Goal: Task Accomplishment & Management: Manage account settings

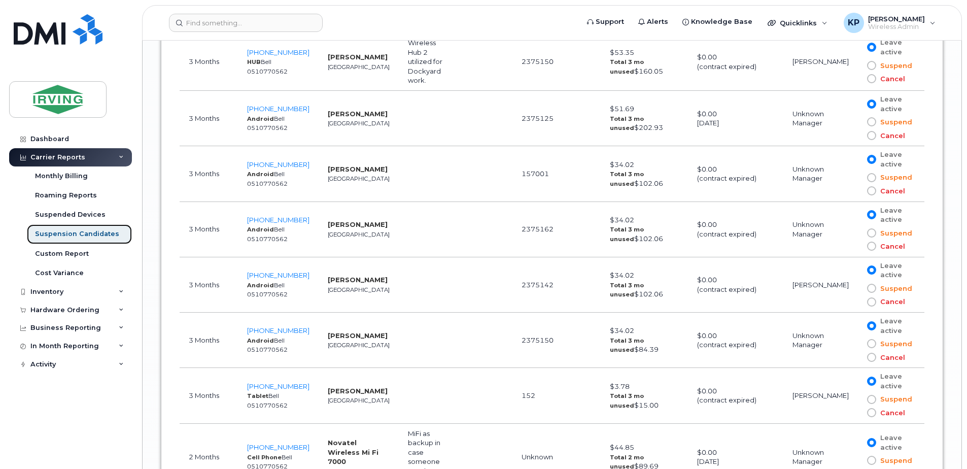
scroll to position [3310, 0]
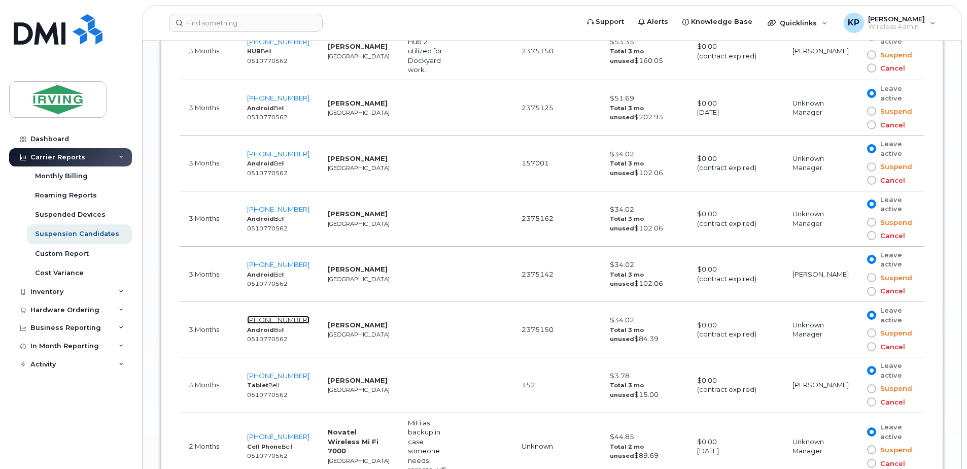
click at [293, 310] on span "902-266-7504" at bounding box center [278, 320] width 62 height 8
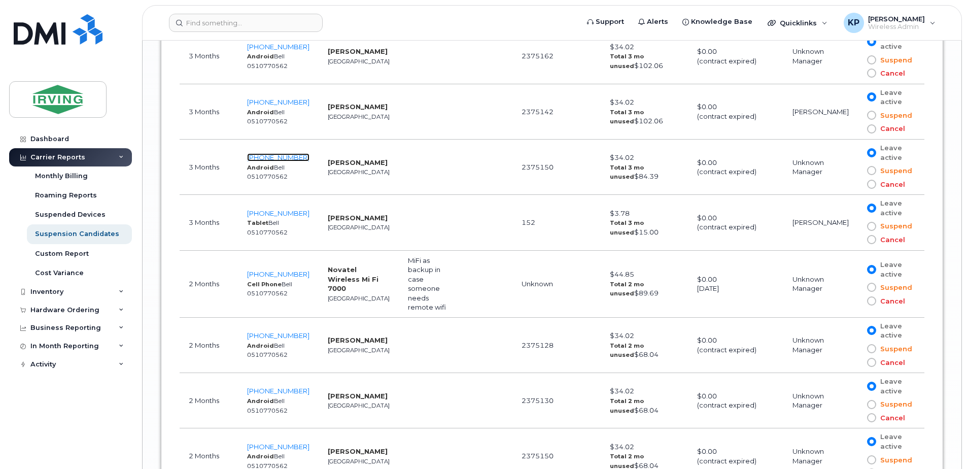
scroll to position [3488, 0]
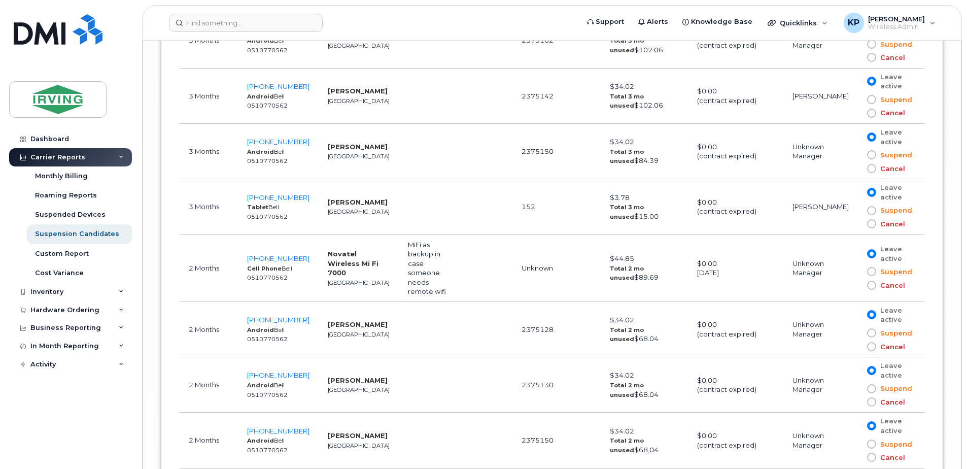
drag, startPoint x: 966, startPoint y: 364, endPoint x: 968, endPoint y: 386, distance: 21.4
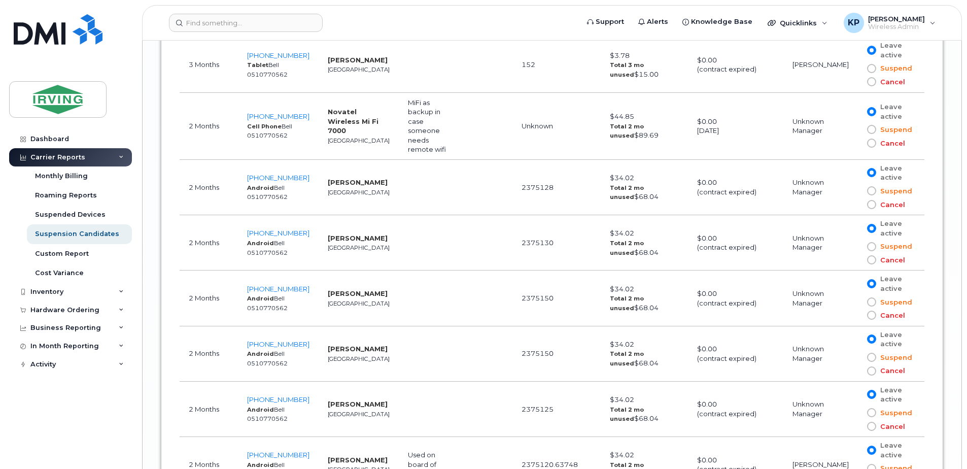
scroll to position [3646, 0]
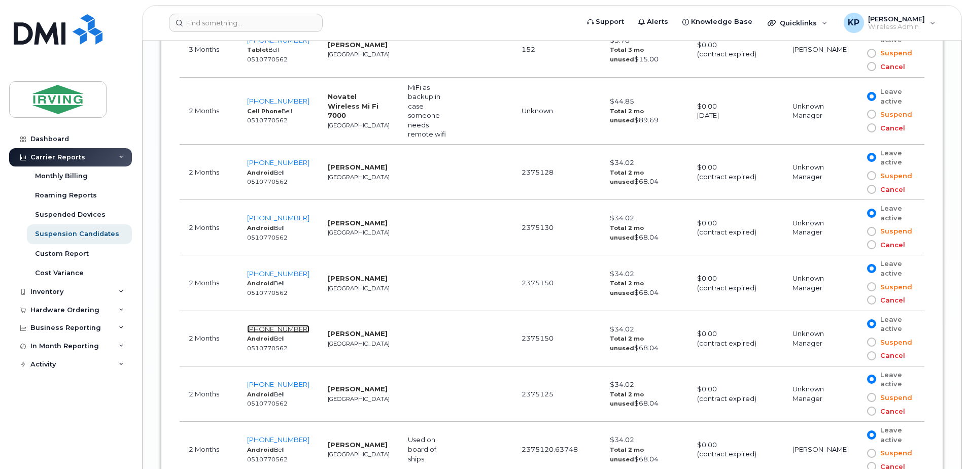
click at [287, 310] on span "782-641-1591" at bounding box center [278, 329] width 62 height 8
click at [279, 310] on span "782-641-5472" at bounding box center [278, 384] width 62 height 8
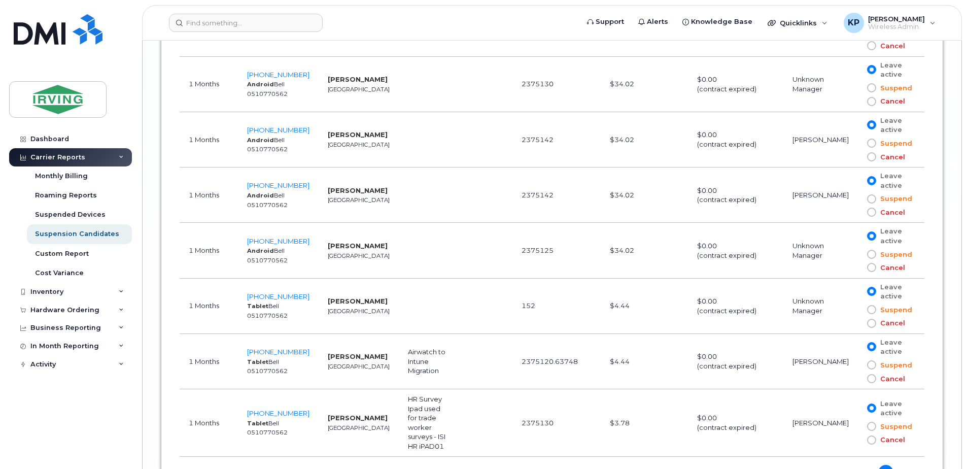
scroll to position [4354, 0]
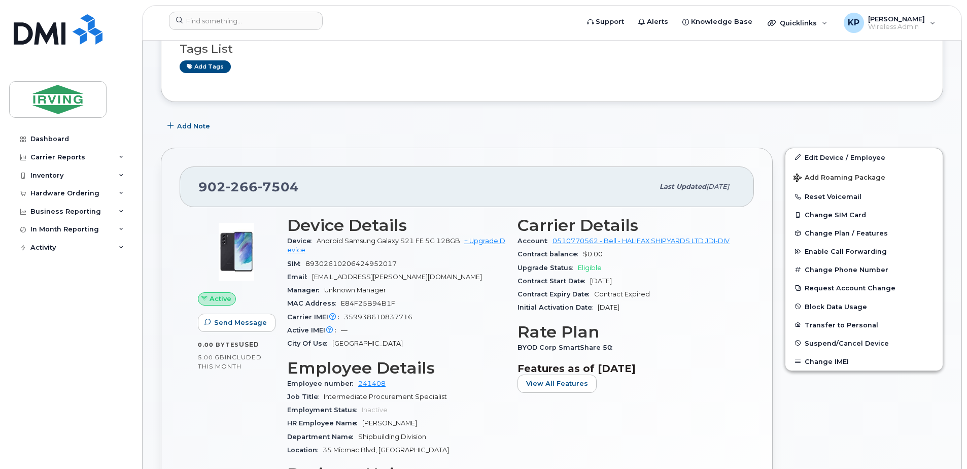
scroll to position [187, 0]
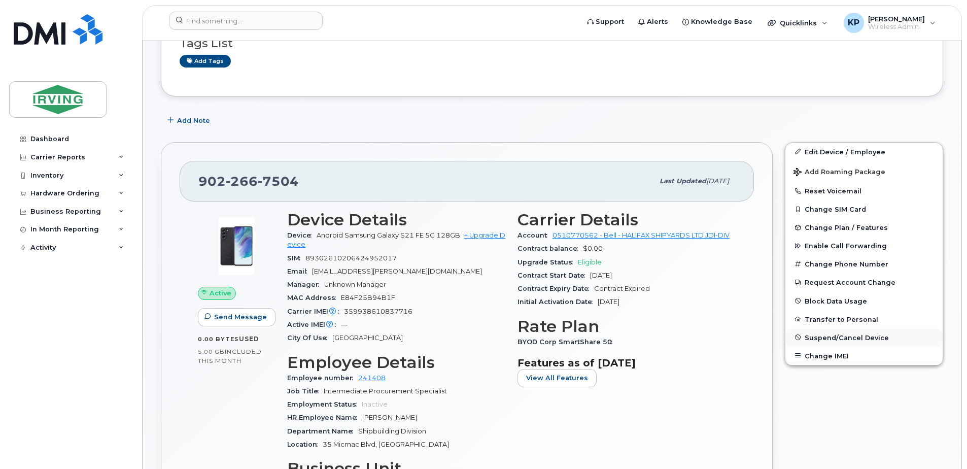
click at [847, 335] on span "Suspend/Cancel Device" at bounding box center [847, 337] width 84 height 8
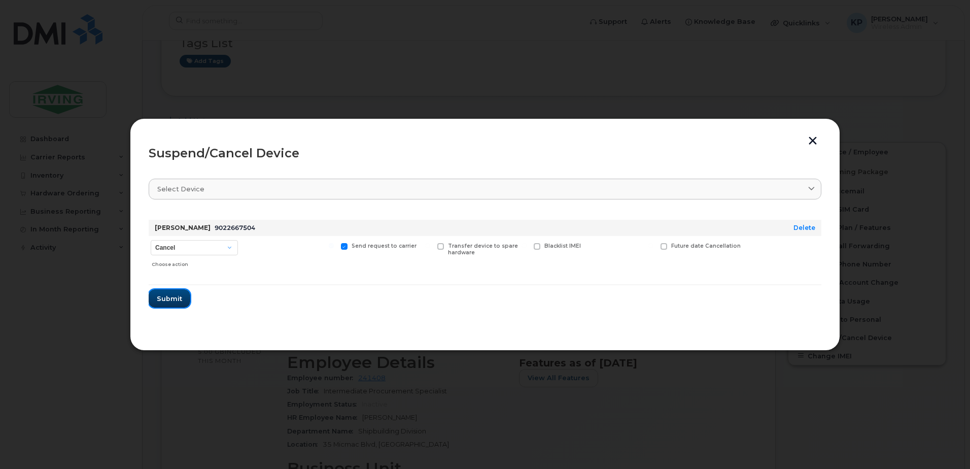
click at [169, 293] on button "Submit" at bounding box center [170, 298] width 42 height 18
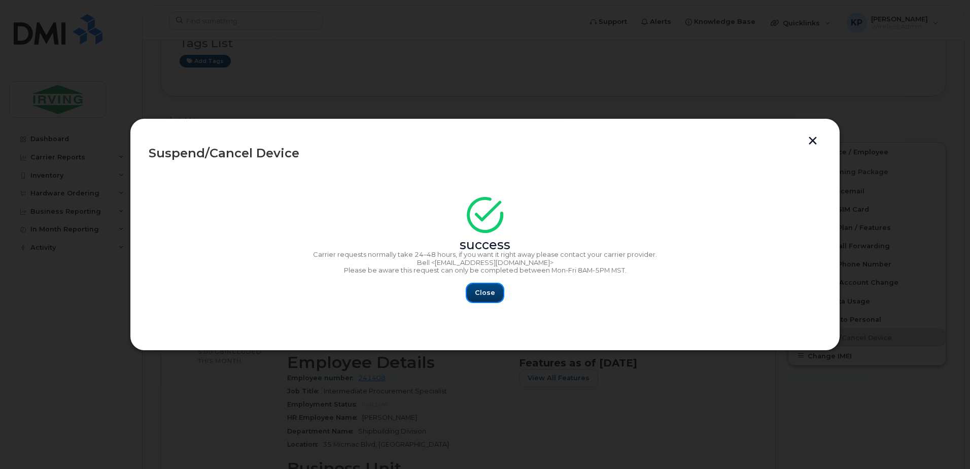
click at [487, 294] on span "Close" at bounding box center [485, 293] width 20 height 10
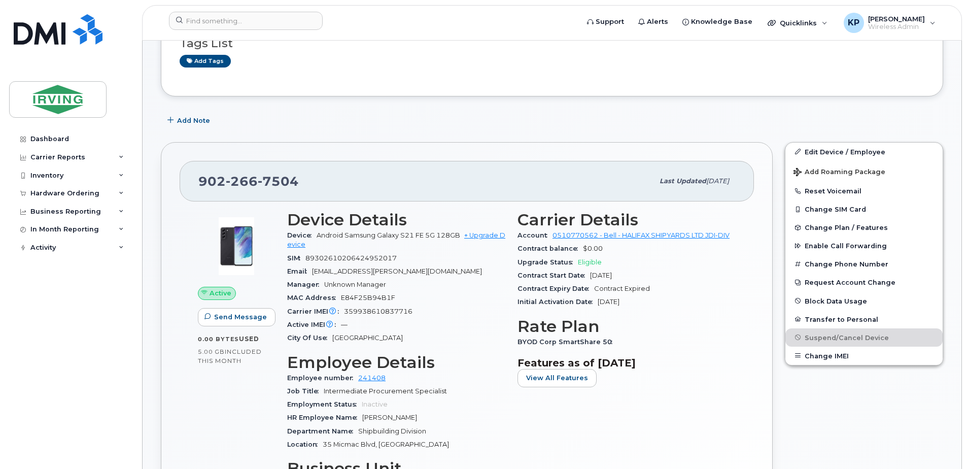
click at [204, 412] on div "Active Send Message 0.00 Bytes  used 5.00 GB  included this month" at bounding box center [236, 378] width 89 height 348
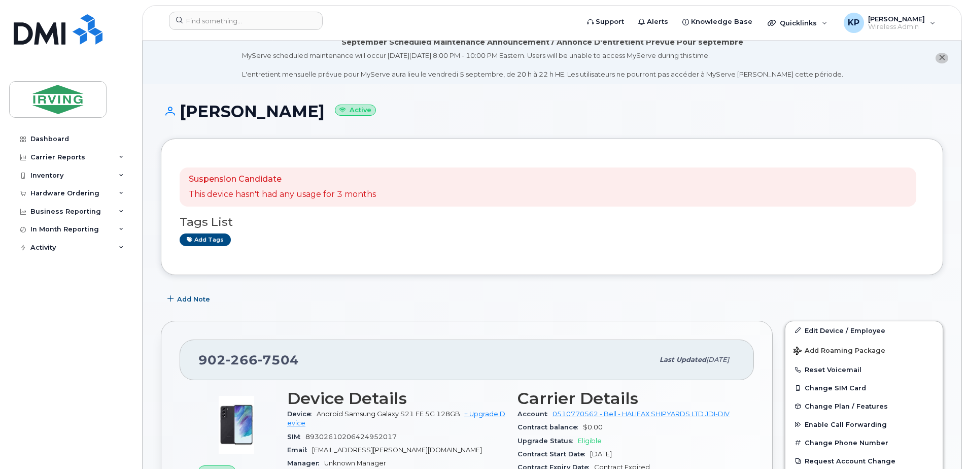
scroll to position [0, 0]
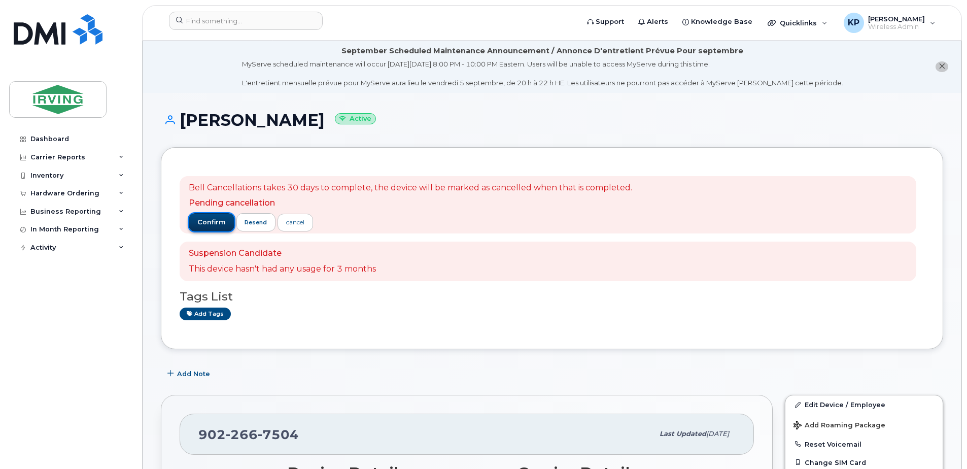
click at [224, 226] on span "confirm" at bounding box center [211, 222] width 28 height 9
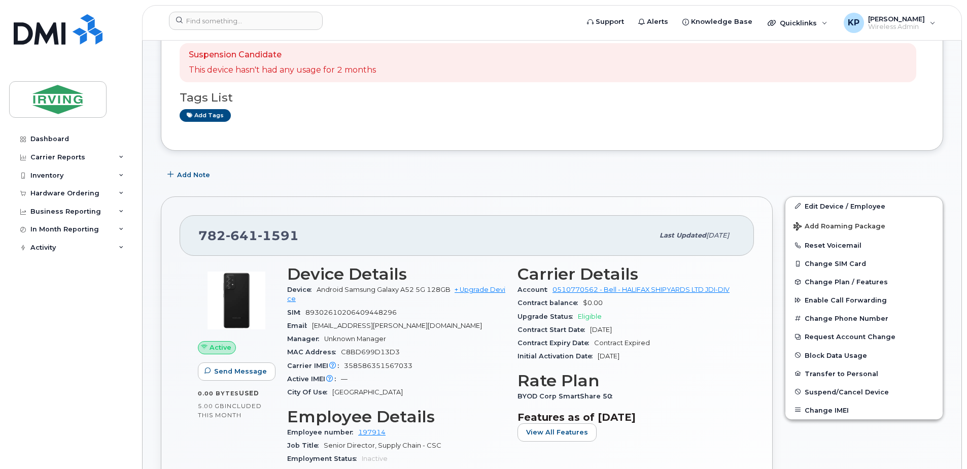
scroll to position [135, 0]
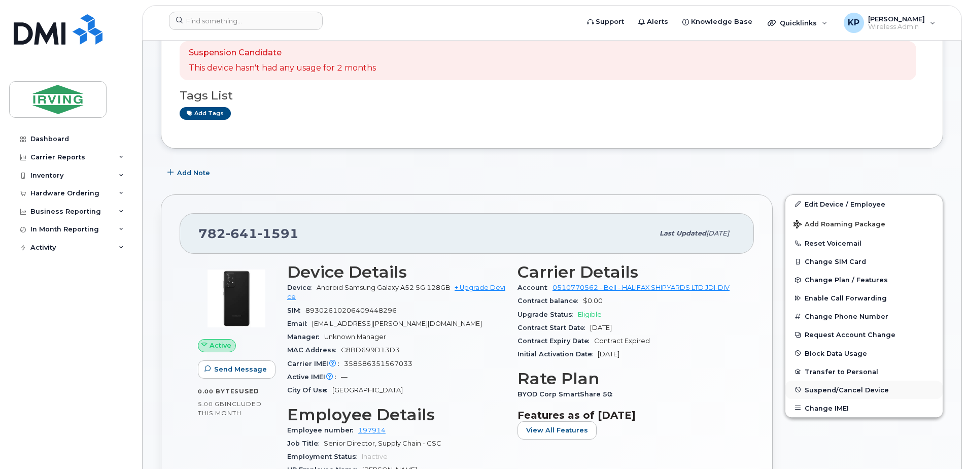
click at [848, 385] on button "Suspend/Cancel Device" at bounding box center [863, 389] width 157 height 18
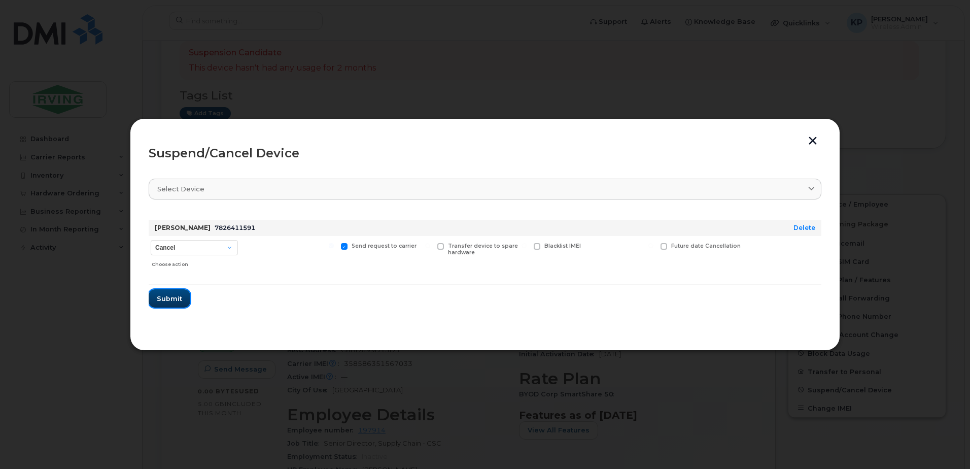
click at [167, 291] on button "Submit" at bounding box center [170, 298] width 42 height 18
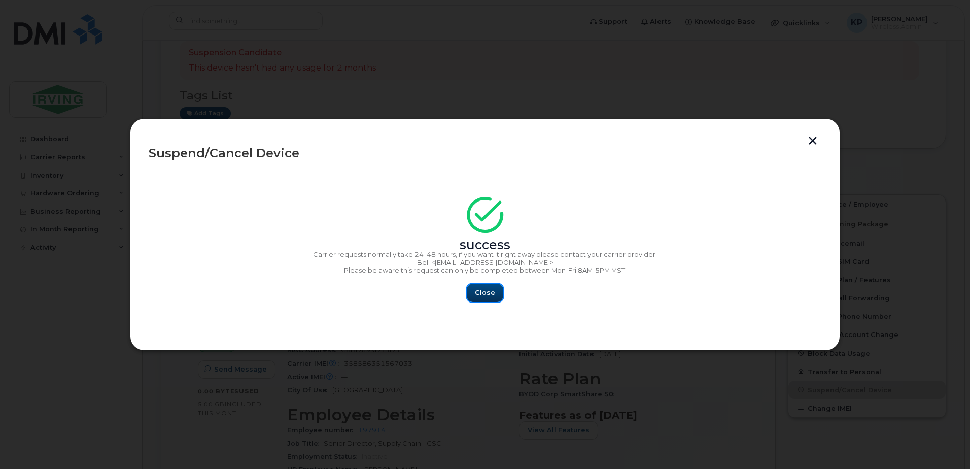
click at [488, 297] on span "Close" at bounding box center [485, 293] width 20 height 10
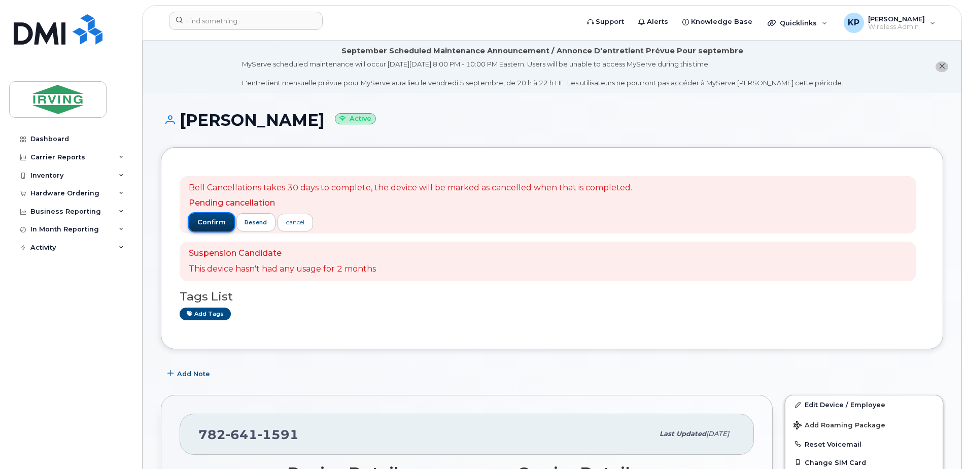
click at [206, 221] on span "confirm" at bounding box center [211, 222] width 28 height 9
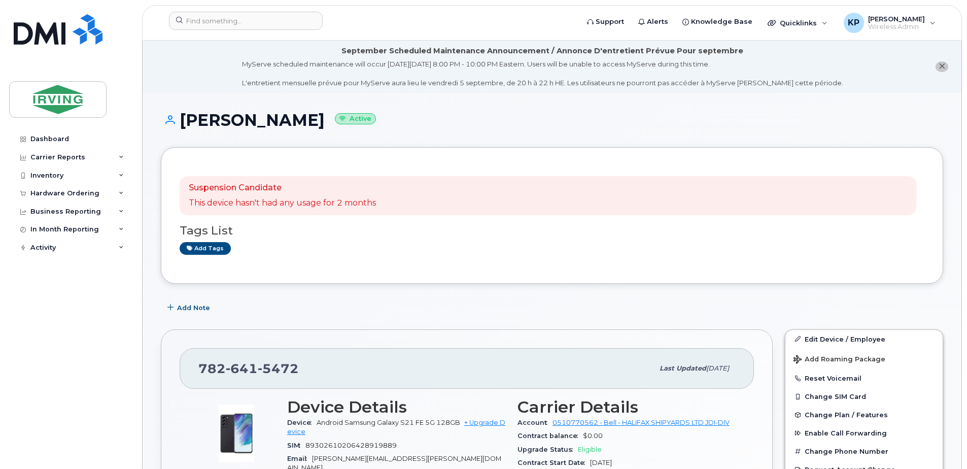
scroll to position [51, 0]
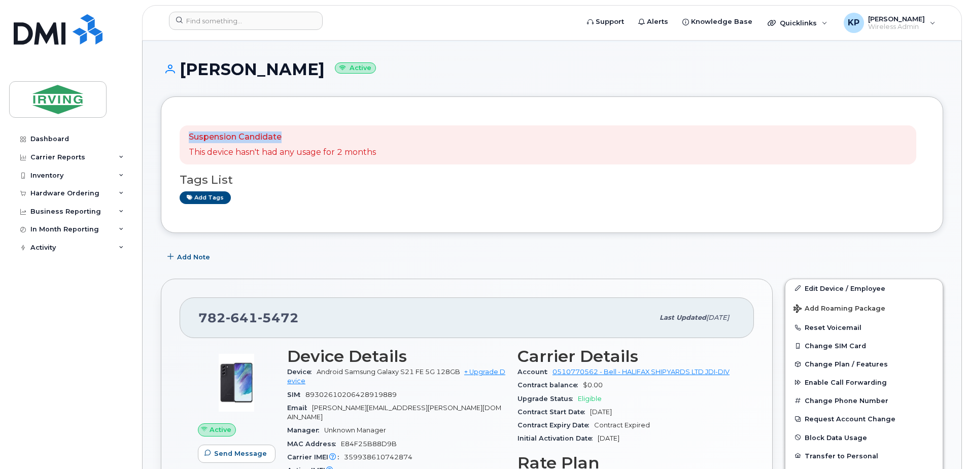
drag, startPoint x: 964, startPoint y: 94, endPoint x: 959, endPoint y: 115, distance: 21.8
click at [723, 254] on div "Add Note" at bounding box center [552, 257] width 782 height 18
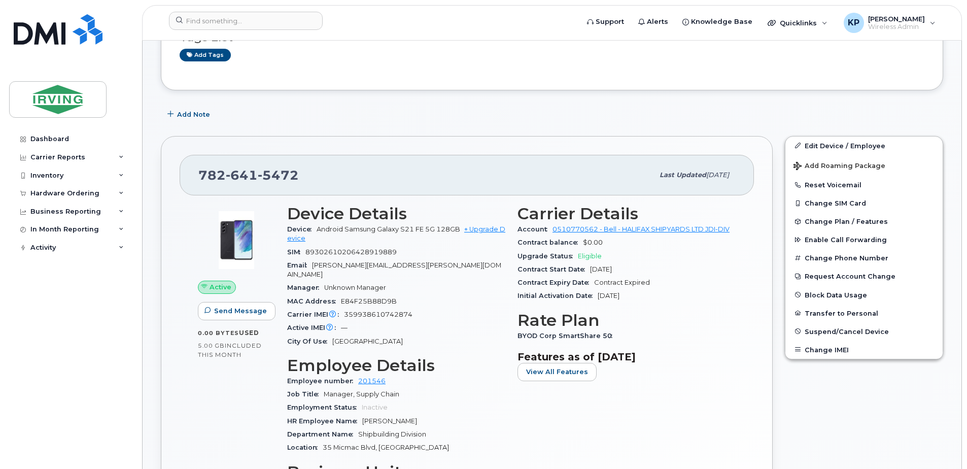
scroll to position [213, 0]
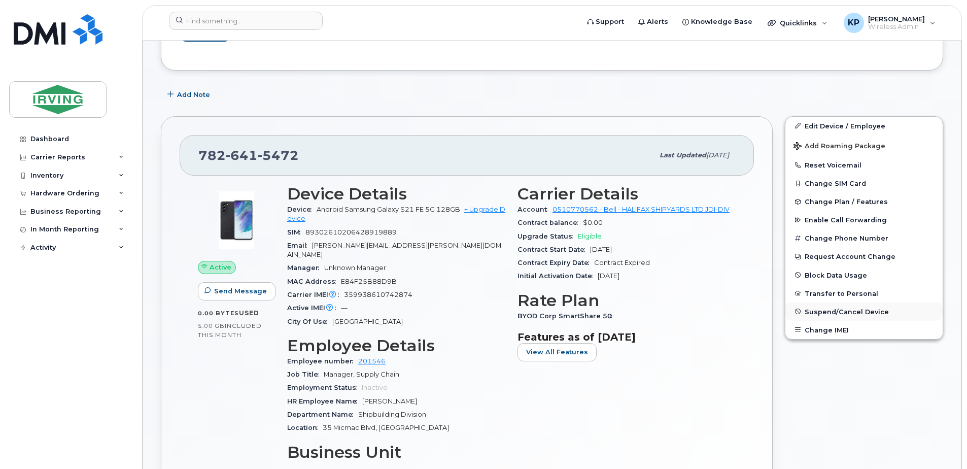
click at [840, 311] on span "Suspend/Cancel Device" at bounding box center [847, 311] width 84 height 8
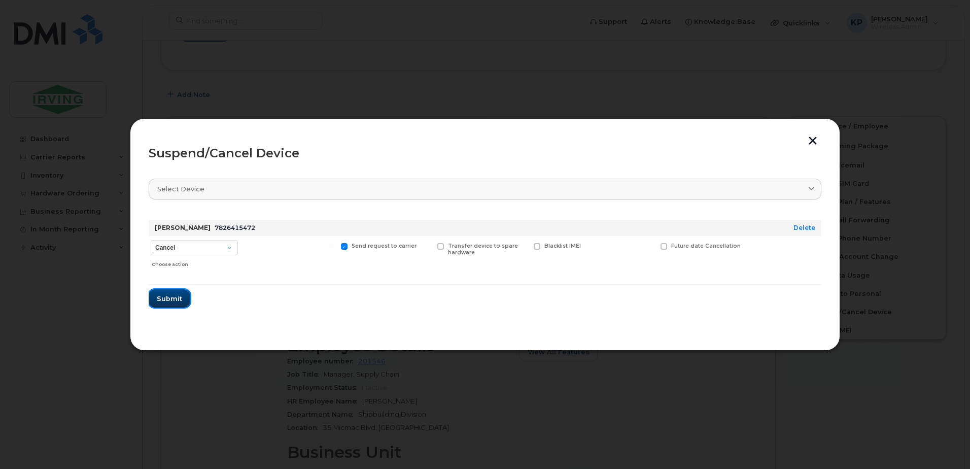
click at [180, 299] on span "Submit" at bounding box center [169, 299] width 25 height 10
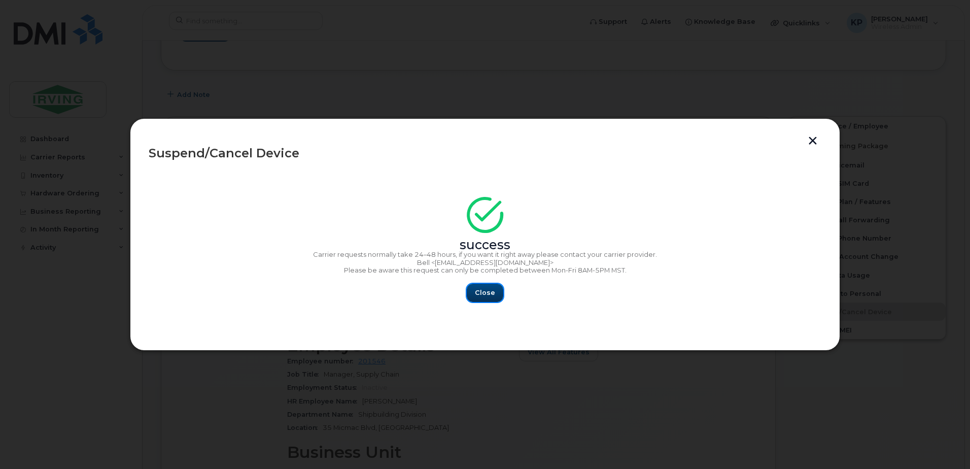
click at [487, 300] on button "Close" at bounding box center [485, 293] width 37 height 18
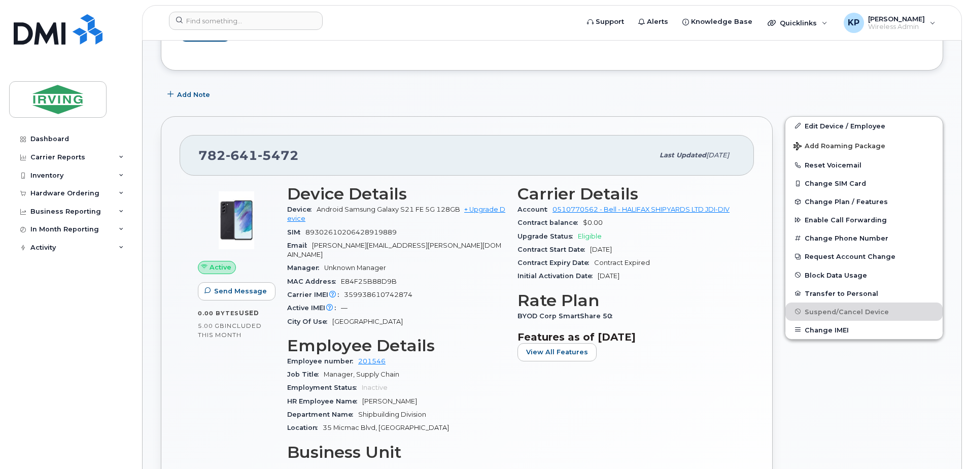
click at [483, 301] on div "Active IMEI Active IMEI is refreshed daily with a delay of up to 48 hours follo…" at bounding box center [396, 307] width 218 height 13
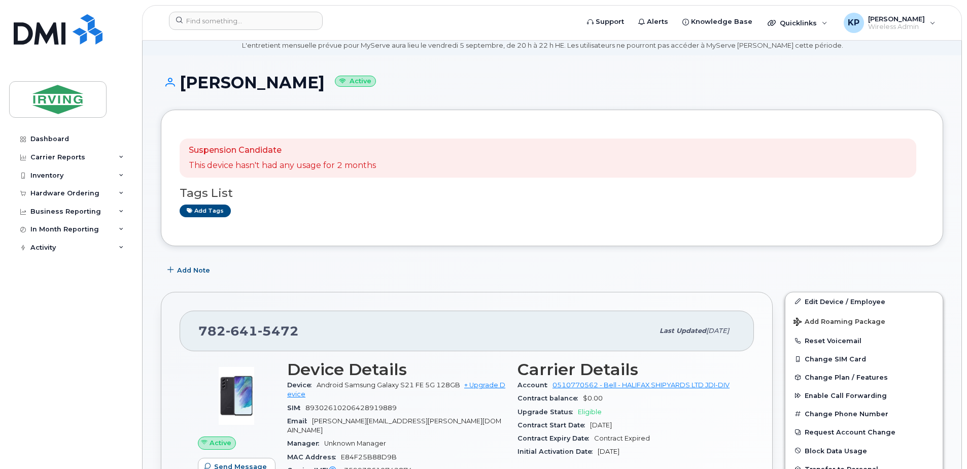
scroll to position [0, 0]
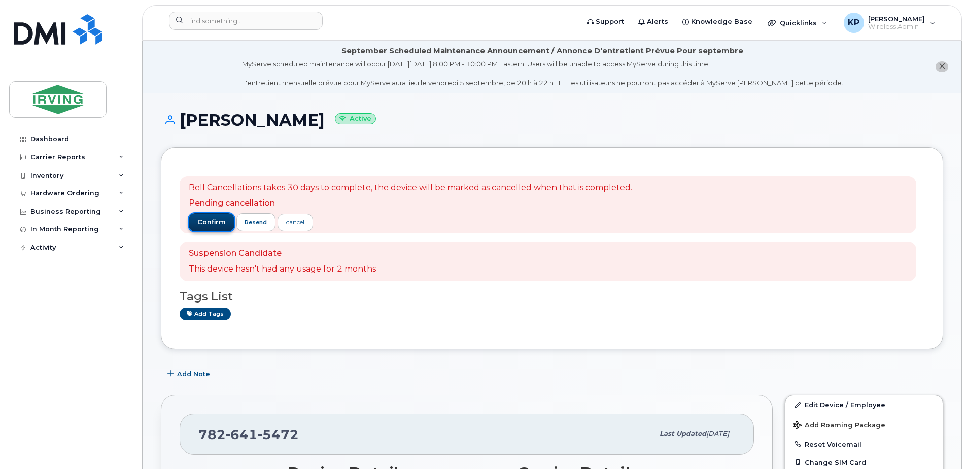
click at [212, 222] on span "confirm" at bounding box center [211, 222] width 28 height 9
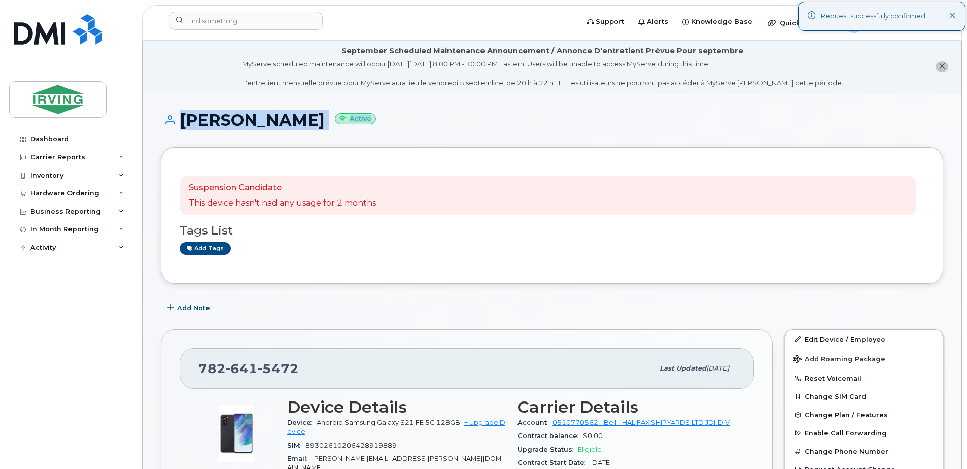
drag, startPoint x: 966, startPoint y: 91, endPoint x: 962, endPoint y: 128, distance: 37.8
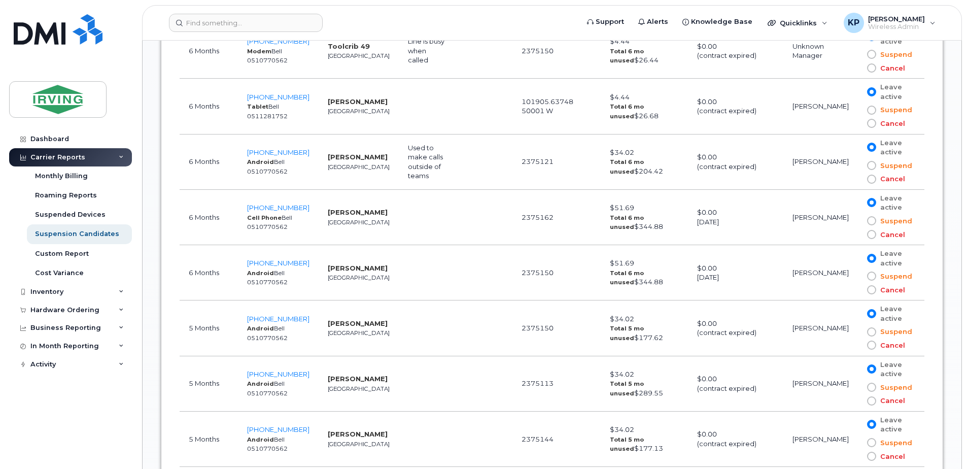
scroll to position [1973, 0]
